Goal: Find specific page/section: Find specific page/section

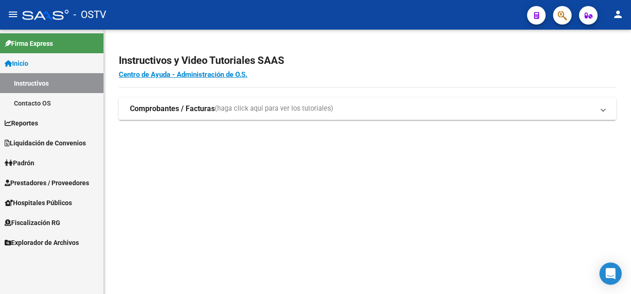
click at [568, 14] on button "button" at bounding box center [562, 15] width 19 height 19
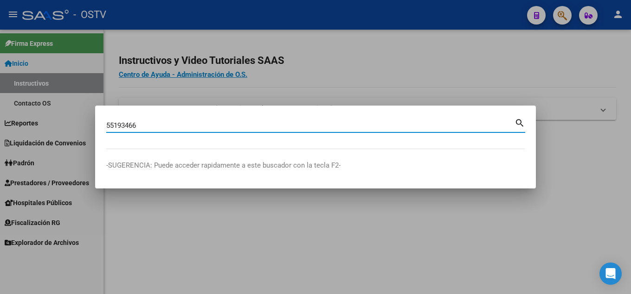
type input "55193466"
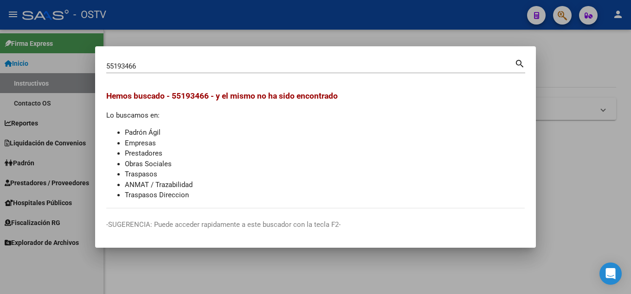
click at [568, 58] on div at bounding box center [315, 147] width 631 height 294
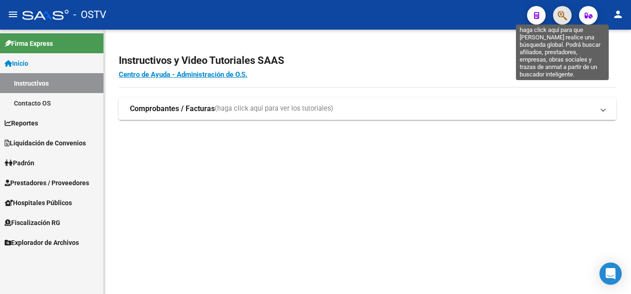
click at [561, 15] on icon "button" at bounding box center [561, 15] width 9 height 11
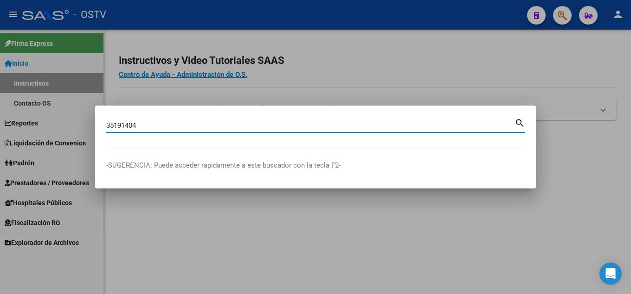
type input "35191404"
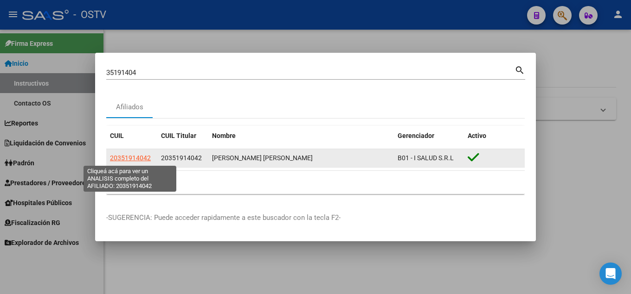
click at [140, 160] on span "20351914042" at bounding box center [130, 157] width 41 height 7
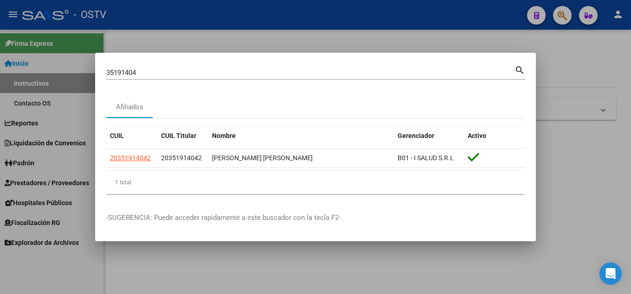
click at [233, 68] on div "35191404 Buscar (apellido, dni, [PERSON_NAME], [PERSON_NAME], cuit, obra social)" at bounding box center [310, 73] width 408 height 14
click at [558, 15] on div at bounding box center [315, 147] width 631 height 294
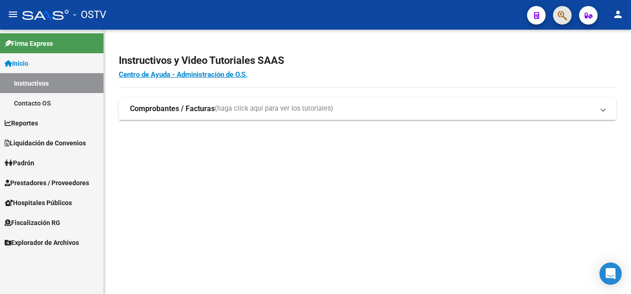
click at [556, 14] on button "button" at bounding box center [562, 15] width 19 height 19
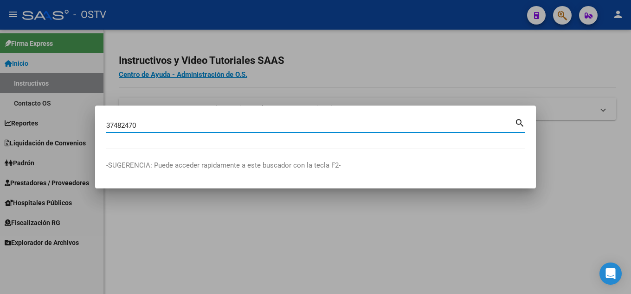
type input "37482470"
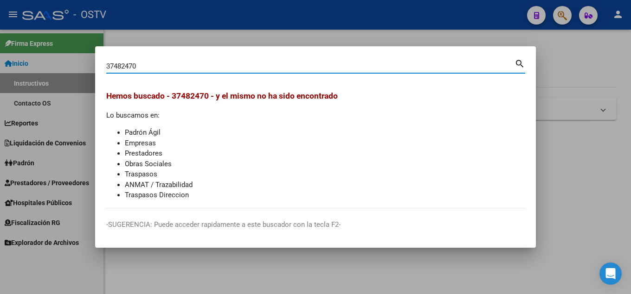
drag, startPoint x: 583, startPoint y: 78, endPoint x: 588, endPoint y: 40, distance: 38.3
click at [583, 75] on div at bounding box center [315, 147] width 631 height 294
